Goal: Check status: Check status

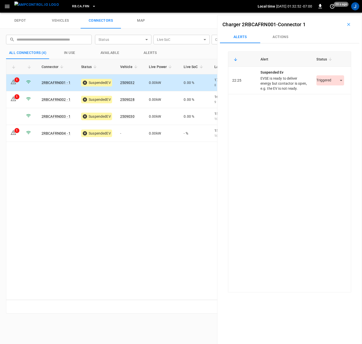
click at [338, 13] on body "RB.CA.FRN Local time [DATE] 01:32:52 -07:00 0 20 s ago J depot vehicles connect…" at bounding box center [181, 6] width 362 height 13
click at [329, 95] on li "Resolved" at bounding box center [327, 95] width 31 height 8
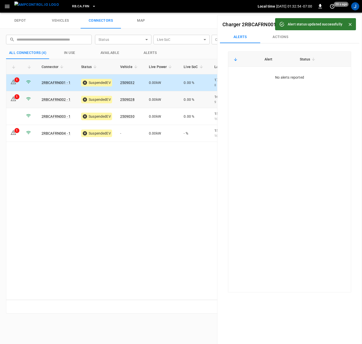
click at [14, 97] on icon at bounding box center [14, 98] width 6 height 5
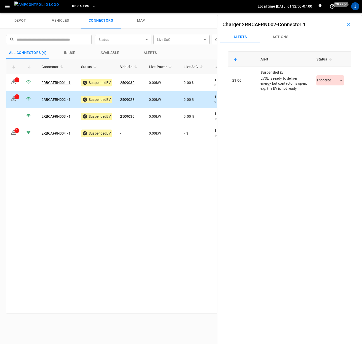
click at [340, 13] on body "RB.CA.FRN Local time 2025-09-24 01:32:56 -07:00 0 20 s ago J depot vehicles con…" at bounding box center [181, 6] width 362 height 13
click at [332, 95] on li "Resolved" at bounding box center [327, 95] width 31 height 8
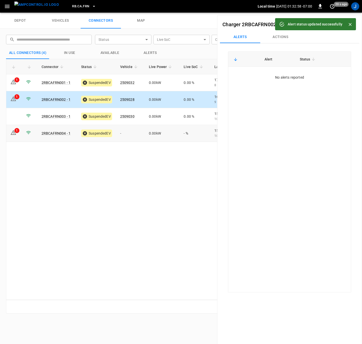
click at [16, 129] on div "1" at bounding box center [16, 130] width 5 height 5
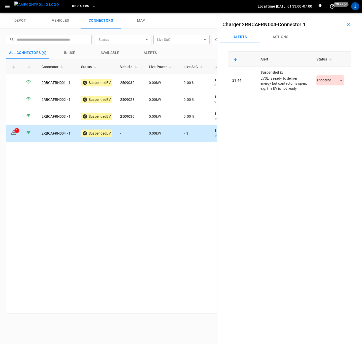
click at [337, 13] on body "RB.CA.FRN Local time 2025-09-24 01:33:00 -07:00 0 20 s ago J depot vehicles con…" at bounding box center [181, 6] width 362 height 13
click at [331, 94] on li "Resolved" at bounding box center [327, 95] width 31 height 8
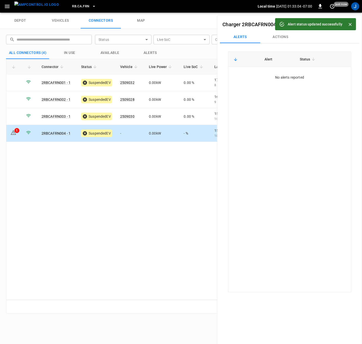
click at [351, 24] on icon "Close" at bounding box center [350, 24] width 3 height 3
click at [349, 25] on button "button" at bounding box center [349, 24] width 16 height 8
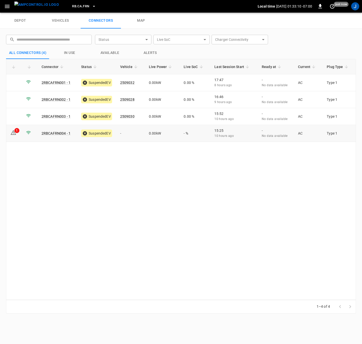
click at [14, 135] on icon at bounding box center [14, 132] width 6 height 5
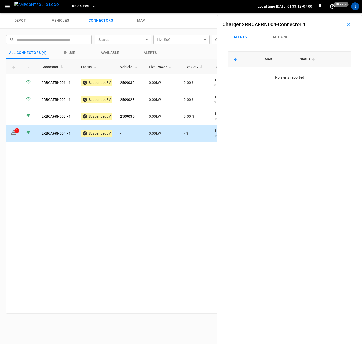
click at [346, 26] on icon "button" at bounding box center [348, 24] width 5 height 5
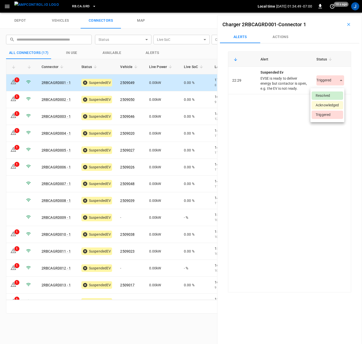
click at [338, 13] on body "RB.CA.GRD Local time [DATE] 01:34:49 -07:00 0 10 s ago J depot vehicles connect…" at bounding box center [181, 6] width 362 height 13
click at [329, 96] on li "Resolved" at bounding box center [327, 95] width 31 height 8
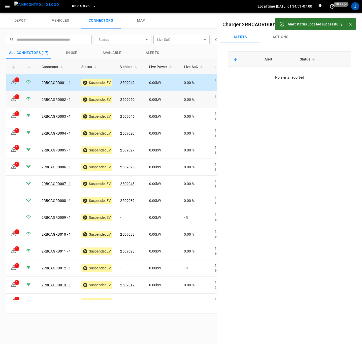
drag, startPoint x: 14, startPoint y: 98, endPoint x: 259, endPoint y: 99, distance: 244.8
click at [14, 98] on icon at bounding box center [13, 99] width 6 height 6
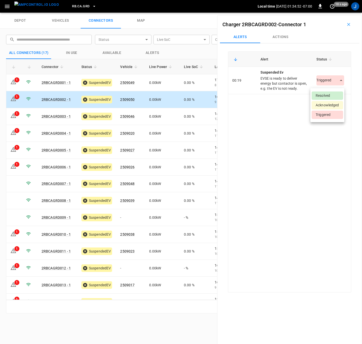
click at [337, 13] on body "RB.CA.GRD Local time [DATE] 01:34:52 -07:00 0 10 s ago J depot vehicles connect…" at bounding box center [181, 6] width 362 height 13
click at [331, 97] on li "Resolved" at bounding box center [327, 95] width 31 height 8
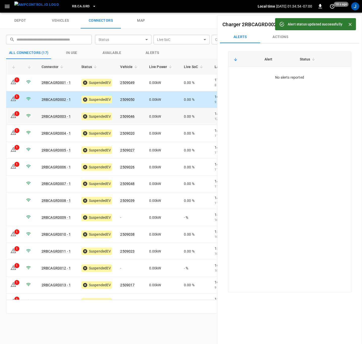
click at [16, 116] on div "1" at bounding box center [16, 113] width 5 height 5
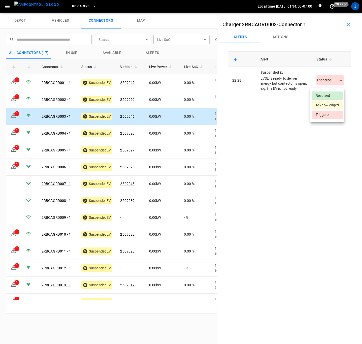
click at [337, 13] on body "RB.CA.GRD Local time [DATE] 01:34:56 -07:00 0 20 s ago J depot vehicles connect…" at bounding box center [181, 6] width 362 height 13
click at [329, 94] on li "Resolved" at bounding box center [327, 95] width 31 height 8
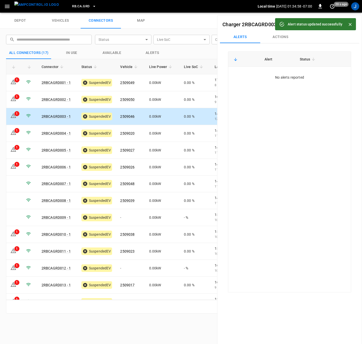
click at [16, 134] on icon at bounding box center [13, 132] width 6 height 6
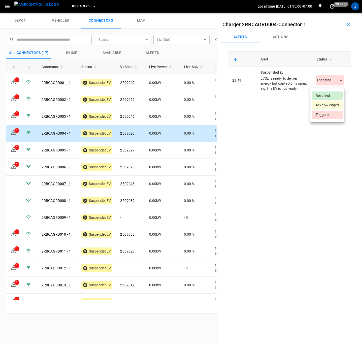
click at [337, 13] on body "RB.CA.GRD Local time [DATE] 01:35:00 -07:00 0 20 s ago J depot vehicles connect…" at bounding box center [181, 6] width 362 height 13
click at [326, 95] on li "Resolved" at bounding box center [327, 95] width 31 height 8
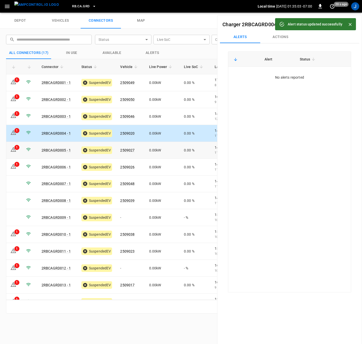
click at [11, 151] on icon at bounding box center [14, 149] width 6 height 5
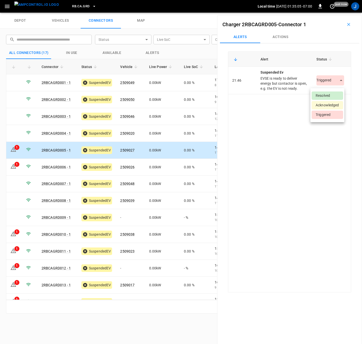
click at [335, 13] on body "RB.CA.GRD Local time [DATE] 01:35:05 -07:00 0 just now J depot vehicles connect…" at bounding box center [181, 6] width 362 height 13
click at [326, 95] on li "Resolved" at bounding box center [327, 95] width 31 height 8
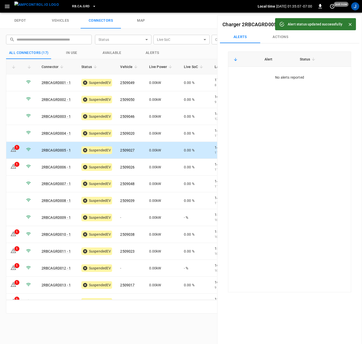
click at [12, 164] on icon at bounding box center [13, 166] width 6 height 6
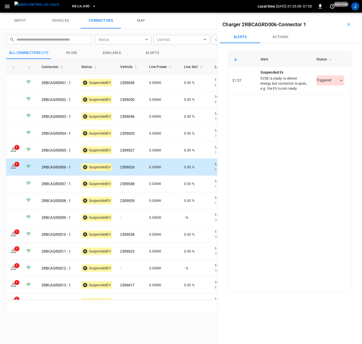
click at [336, 13] on body "RB.CA.GRD Local time [DATE] 01:35:08 -07:00 0 just now J depot vehicles connect…" at bounding box center [181, 6] width 362 height 13
click at [332, 94] on li "Resolved" at bounding box center [327, 95] width 31 height 8
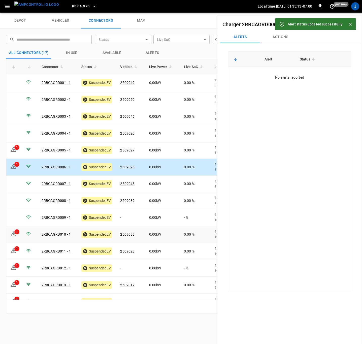
click at [16, 236] on icon at bounding box center [13, 234] width 6 height 6
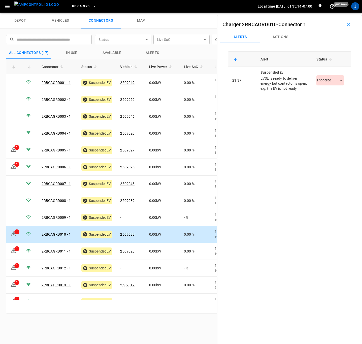
click at [336, 13] on body "RB.CA.GRD Local time [DATE] 01:35:14 -07:00 0 just now J depot vehicles connect…" at bounding box center [181, 6] width 362 height 13
click at [332, 94] on li "Resolved" at bounding box center [327, 95] width 31 height 8
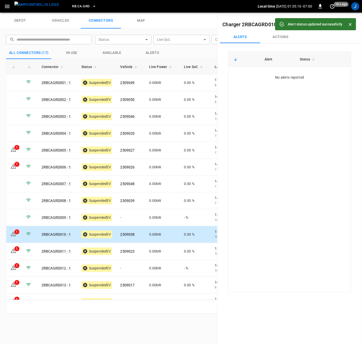
click at [17, 248] on div "1" at bounding box center [16, 248] width 5 height 5
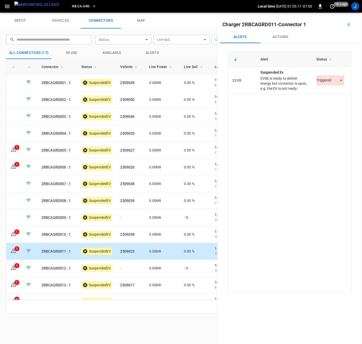
click at [339, 13] on body "RB.CA.GRD Local time [DATE] 01:35:17 -07:00 0 10 s ago J depot vehicles connect…" at bounding box center [181, 6] width 362 height 13
click at [332, 97] on li "Resolved" at bounding box center [327, 95] width 31 height 8
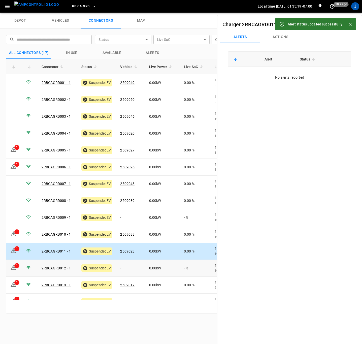
click at [14, 269] on icon at bounding box center [13, 267] width 6 height 6
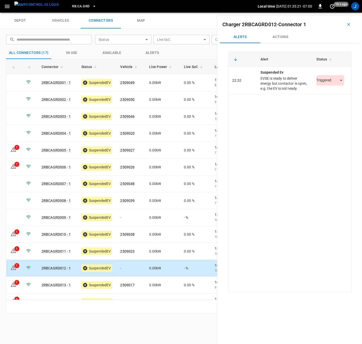
click at [342, 82] on div "Triggered *********" at bounding box center [331, 80] width 30 height 10
click at [338, 13] on body "RB.CA.GRD Local time [DATE] 01:35:22 -07:00 0 10 s ago J depot vehicles connect…" at bounding box center [181, 6] width 362 height 13
click at [333, 92] on li "Resolved" at bounding box center [327, 95] width 31 height 8
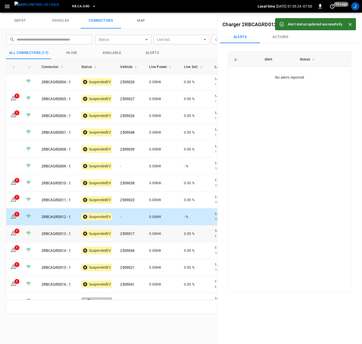
scroll to position [61, 0]
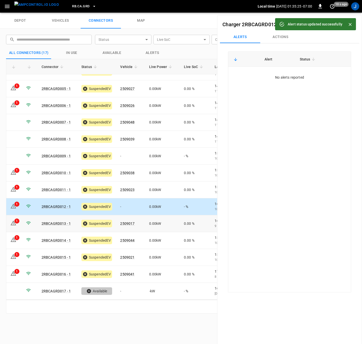
click at [15, 224] on icon at bounding box center [14, 222] width 6 height 5
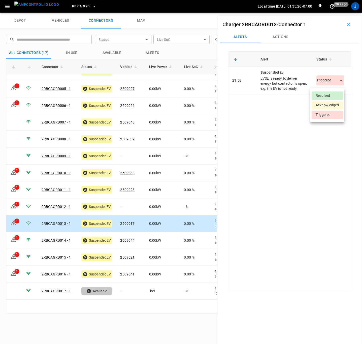
click at [337, 13] on body "RB.CA.GRD Local time [DATE] 01:35:26 -07:00 0 20 s ago J depot vehicles connect…" at bounding box center [181, 6] width 362 height 13
click at [327, 98] on li "Resolved" at bounding box center [327, 95] width 31 height 8
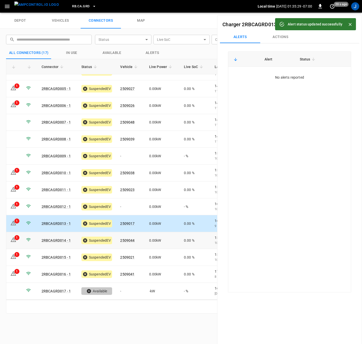
click at [13, 238] on icon at bounding box center [13, 240] width 6 height 6
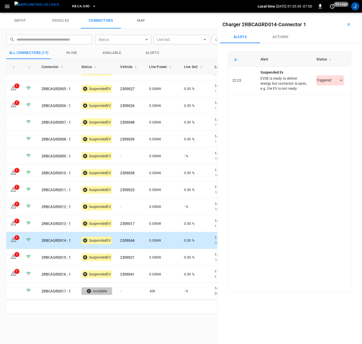
click at [339, 13] on body "RB.CA.GRD Local time [DATE] 01:35:30 -07:00 0 20 s ago J depot vehicles connect…" at bounding box center [181, 6] width 362 height 13
click at [331, 98] on li "Resolved" at bounding box center [327, 95] width 31 height 8
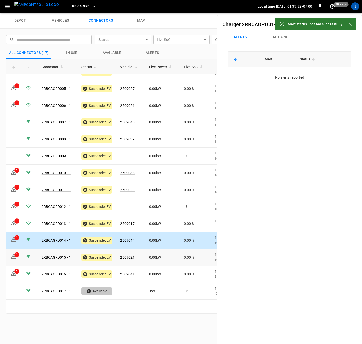
click at [14, 257] on icon at bounding box center [13, 257] width 1 height 2
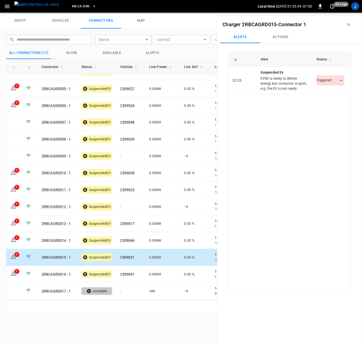
click at [338, 13] on body "RB.CA.GRD Local time [DATE] 01:35:34 -07:00 0 20 s ago J depot vehicles connect…" at bounding box center [181, 6] width 362 height 13
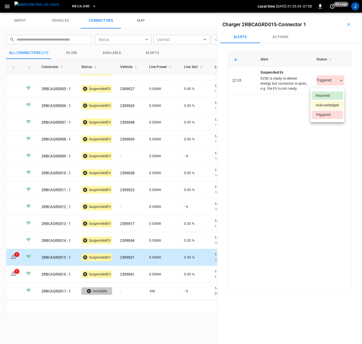
click at [332, 95] on li "Resolved" at bounding box center [327, 95] width 31 height 8
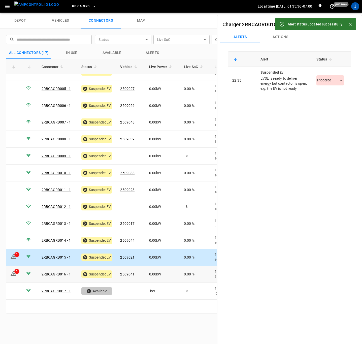
click at [15, 274] on icon at bounding box center [13, 273] width 6 height 6
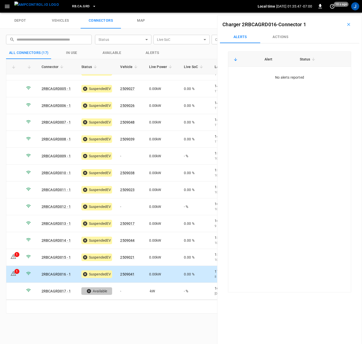
click at [17, 276] on td "1" at bounding box center [14, 274] width 16 height 17
click at [17, 260] on td "1" at bounding box center [14, 257] width 16 height 17
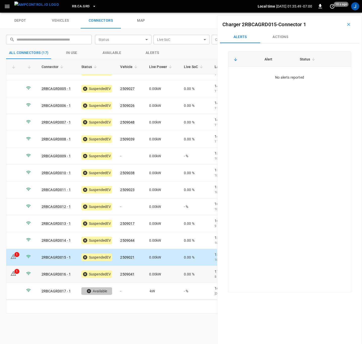
click at [27, 275] on icon at bounding box center [28, 273] width 5 height 5
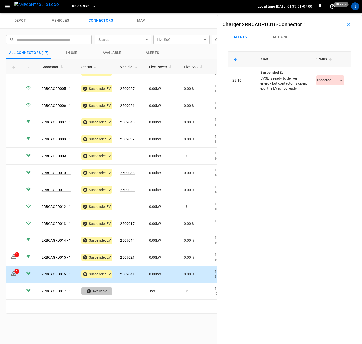
click at [339, 13] on body "RB.CA.GRD Local time [DATE] 01:35:51 -07:00 0 10 s ago J depot vehicles connect…" at bounding box center [181, 6] width 362 height 13
click at [333, 94] on li "Resolved" at bounding box center [327, 95] width 31 height 8
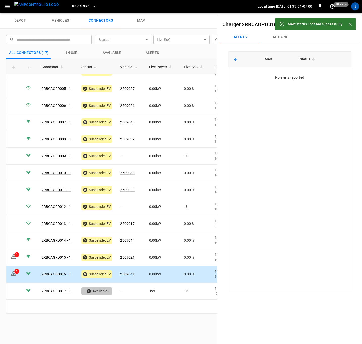
click at [350, 23] on icon "Close" at bounding box center [350, 24] width 5 height 5
click at [346, 26] on icon "button" at bounding box center [348, 24] width 5 height 5
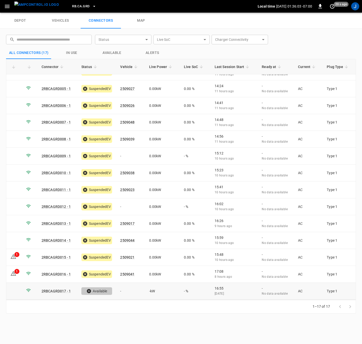
click at [12, 292] on td at bounding box center [14, 291] width 16 height 17
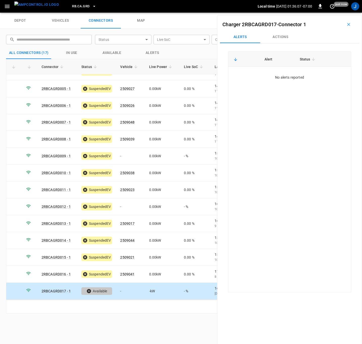
click at [348, 22] on icon "button" at bounding box center [348, 24] width 5 height 5
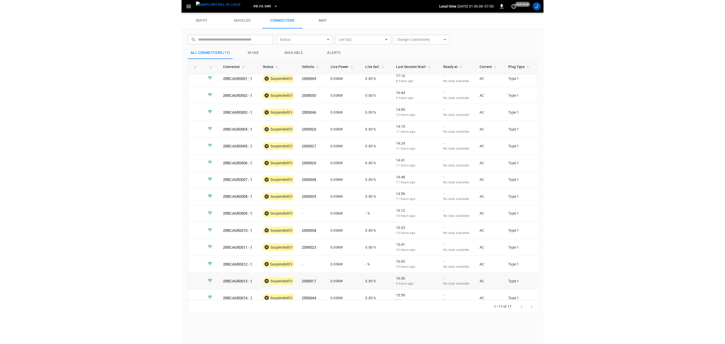
scroll to position [0, 0]
